Goal: Task Accomplishment & Management: Manage account settings

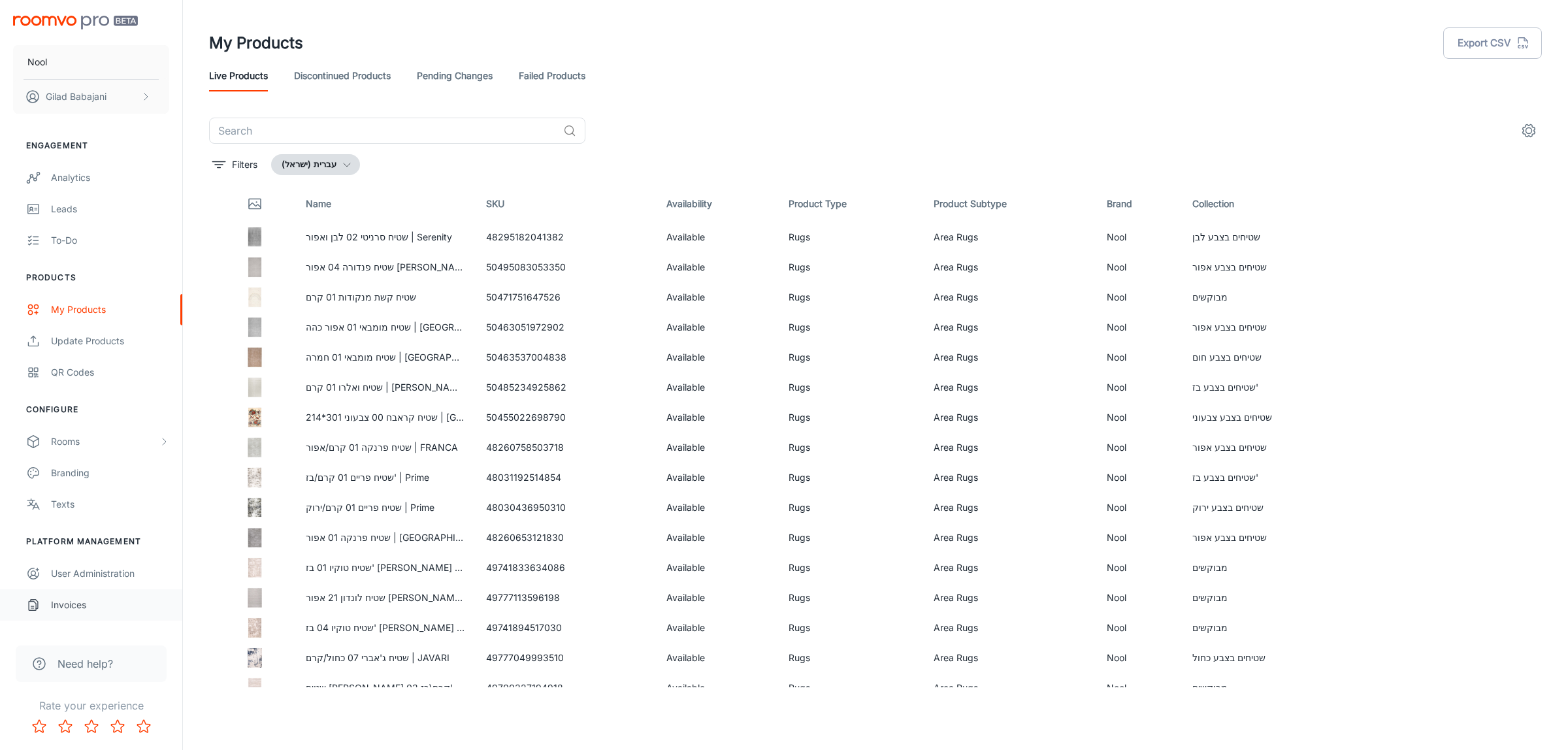
click at [60, 606] on div "Invoices" at bounding box center [110, 604] width 118 height 14
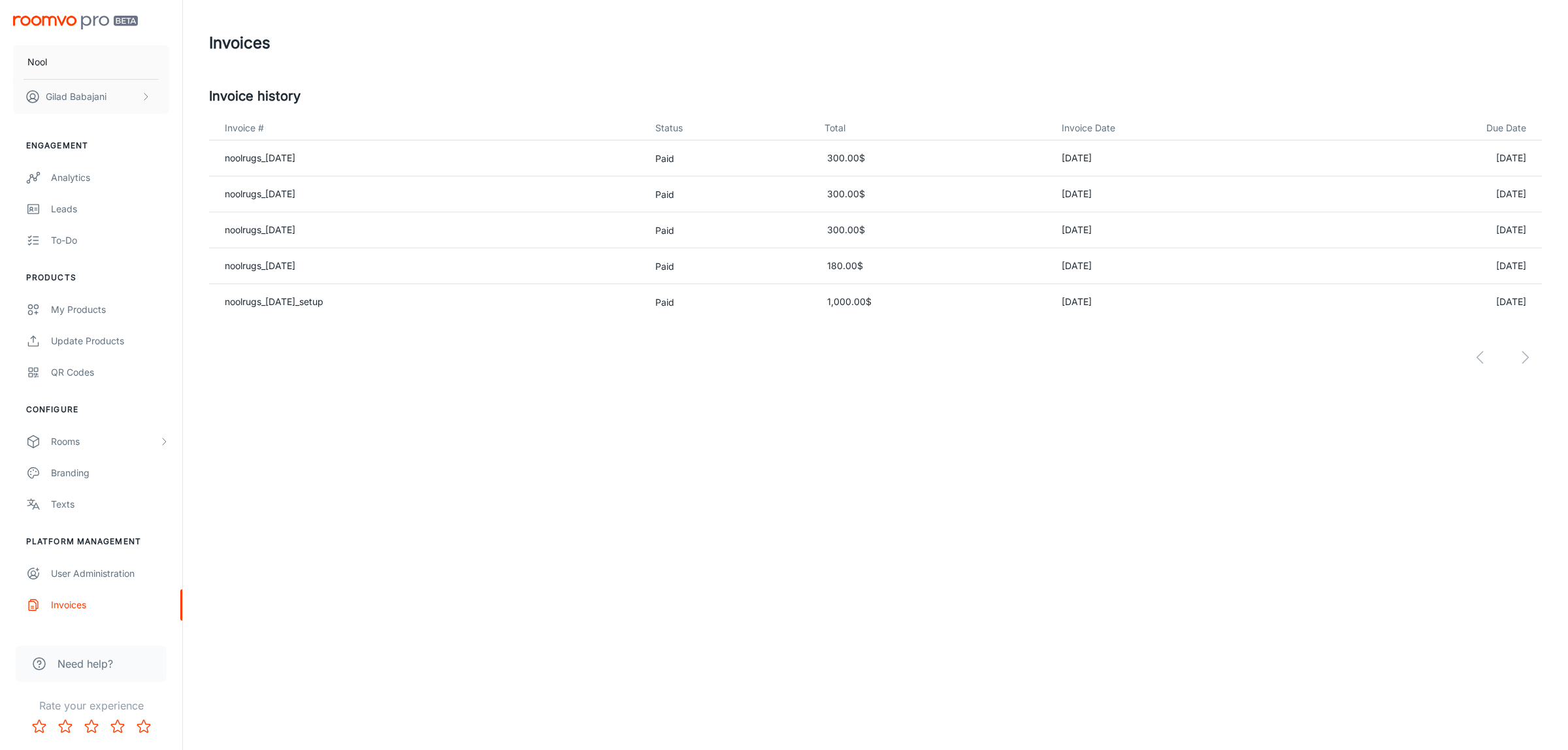
click at [873, 157] on td "‏300.00 ‏$" at bounding box center [932, 159] width 237 height 36
click at [698, 161] on p "Paid" at bounding box center [729, 158] width 148 height 14
click at [290, 154] on link "noolrugs_[DATE]" at bounding box center [260, 157] width 71 height 11
click at [285, 197] on link "noolrugs_[DATE]" at bounding box center [260, 193] width 71 height 11
